Goal: Transaction & Acquisition: Purchase product/service

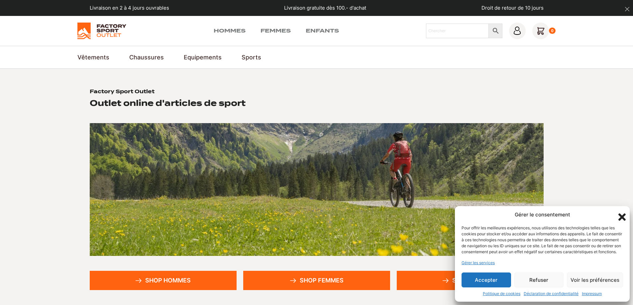
click at [476, 282] on button "Accepter" at bounding box center [487, 280] width 50 height 15
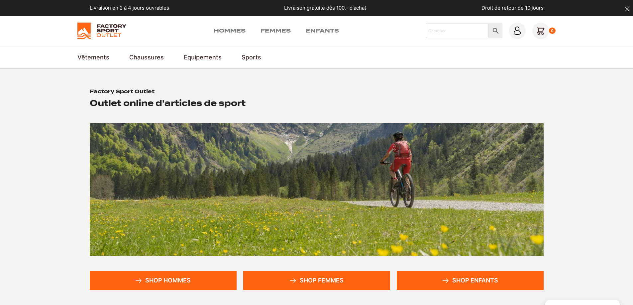
scroll to position [166, 0]
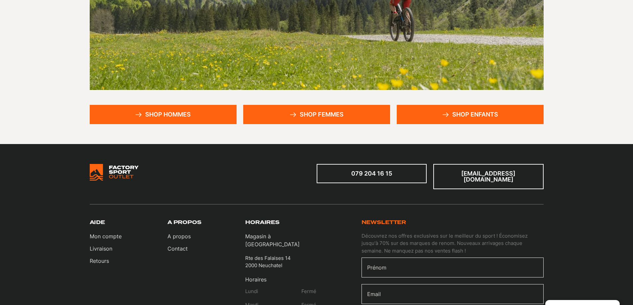
click at [168, 119] on link "Shop hommes" at bounding box center [163, 114] width 147 height 19
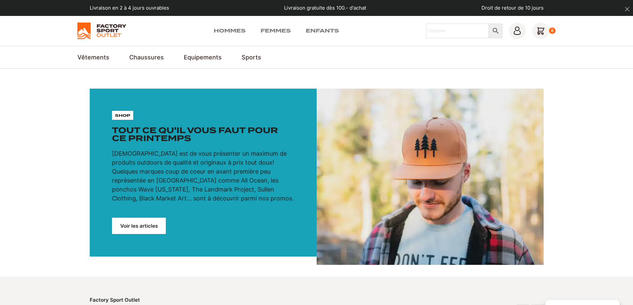
scroll to position [100, 0]
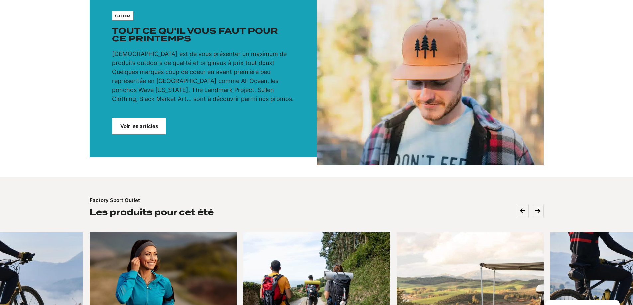
click at [135, 127] on link "Voir les articles" at bounding box center [139, 126] width 54 height 16
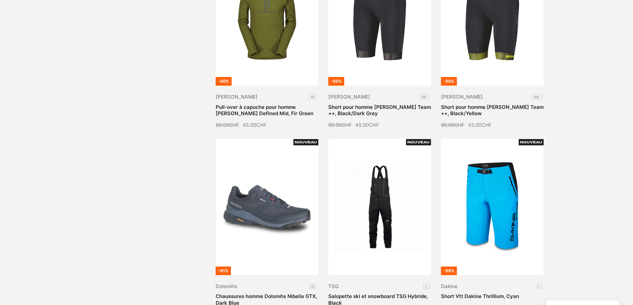
scroll to position [764, 0]
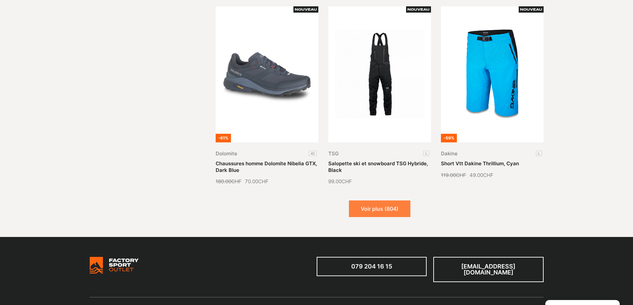
click at [392, 203] on button "Voir plus (804)" at bounding box center [379, 209] width 61 height 17
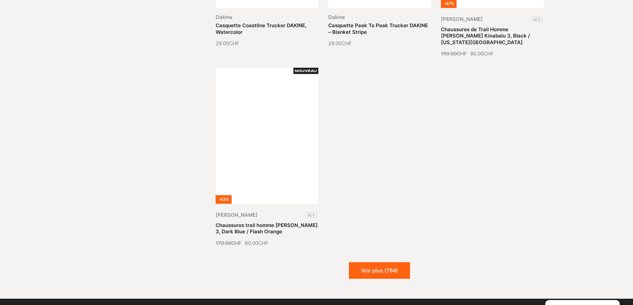
scroll to position [1529, 0]
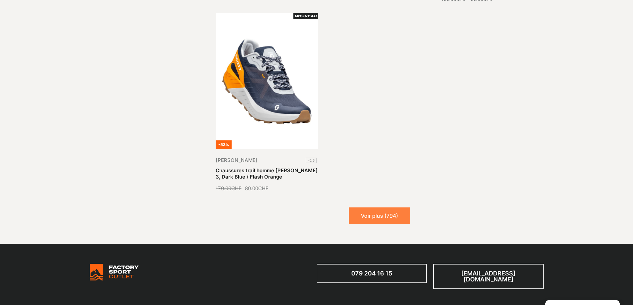
click at [390, 208] on button "Voir plus (794)" at bounding box center [379, 216] width 61 height 17
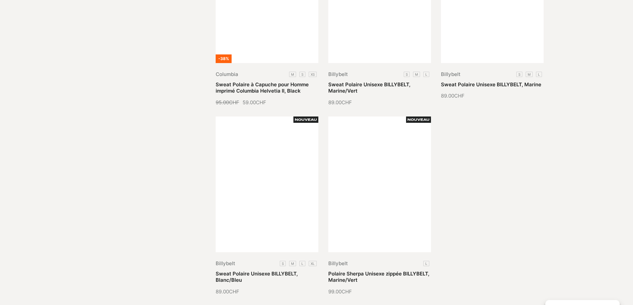
scroll to position [2127, 0]
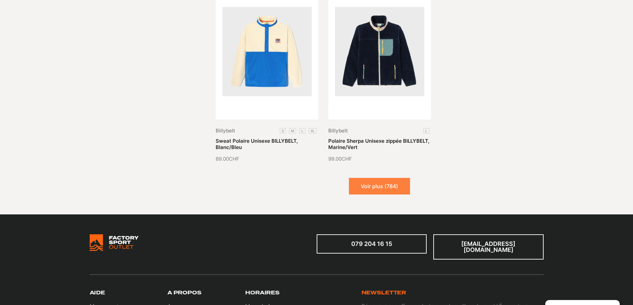
click at [391, 178] on button "Voir plus (784)" at bounding box center [379, 186] width 61 height 17
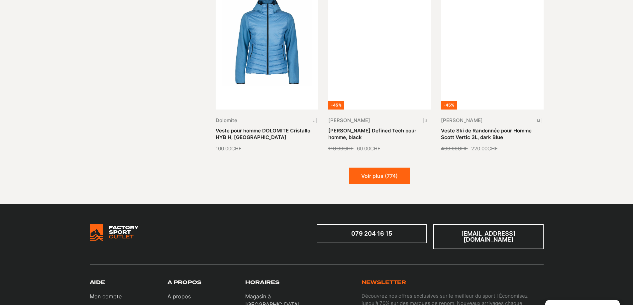
scroll to position [2791, 0]
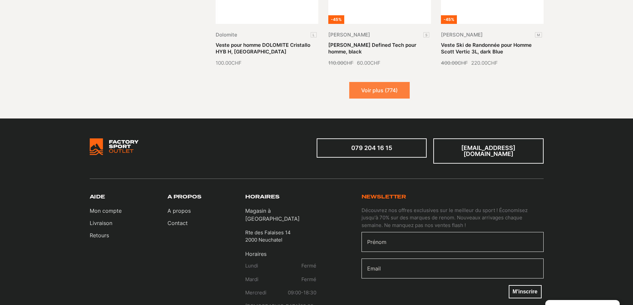
click at [364, 82] on button "Voir plus (774)" at bounding box center [379, 90] width 60 height 17
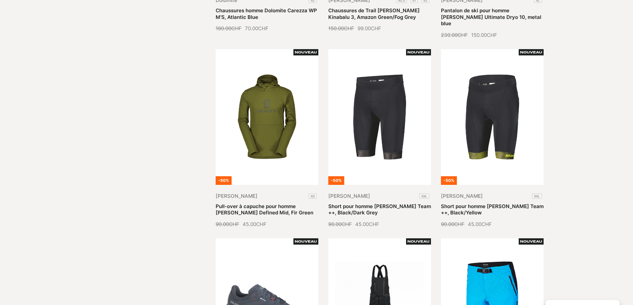
scroll to position [532, 0]
